Goal: Information Seeking & Learning: Learn about a topic

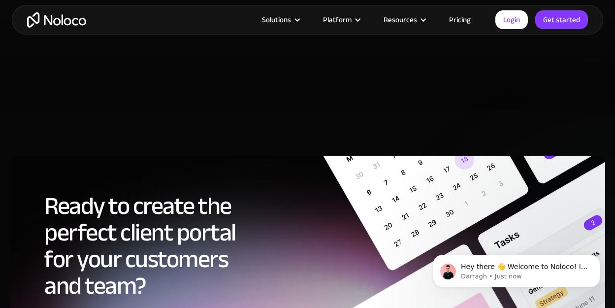
scroll to position [4956, 0]
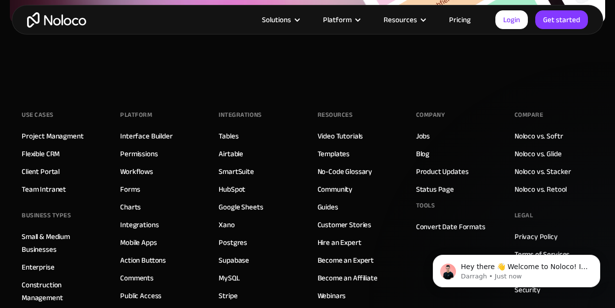
scroll to position [5342, 0]
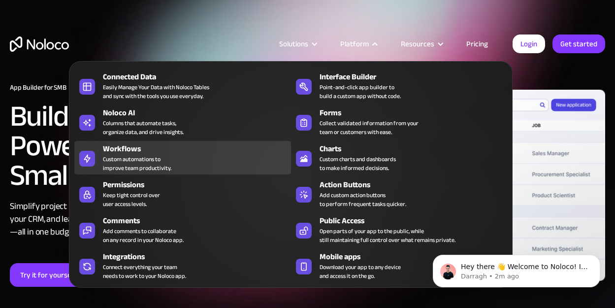
click at [160, 162] on div "Custom automations to improve team productivity." at bounding box center [137, 164] width 68 height 18
